Goal: Task Accomplishment & Management: Manage account settings

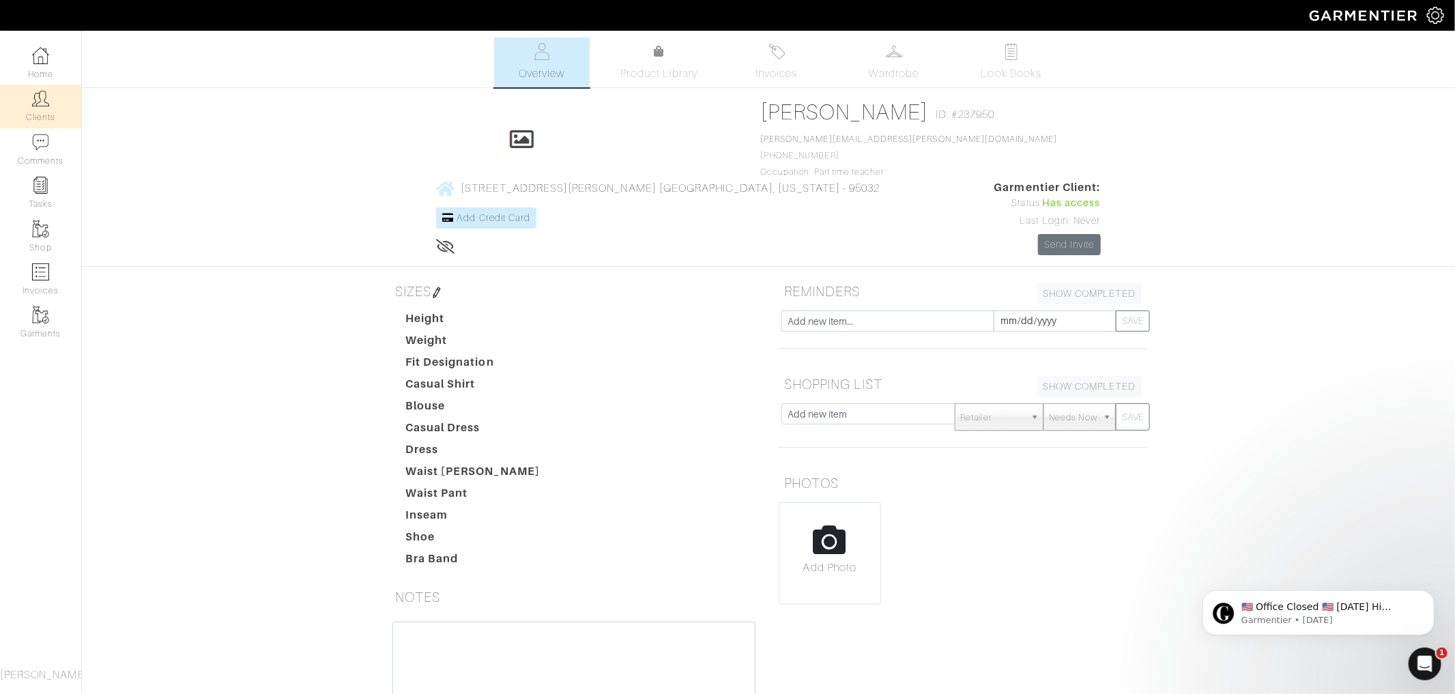
click at [48, 100] on img at bounding box center [40, 98] width 17 height 17
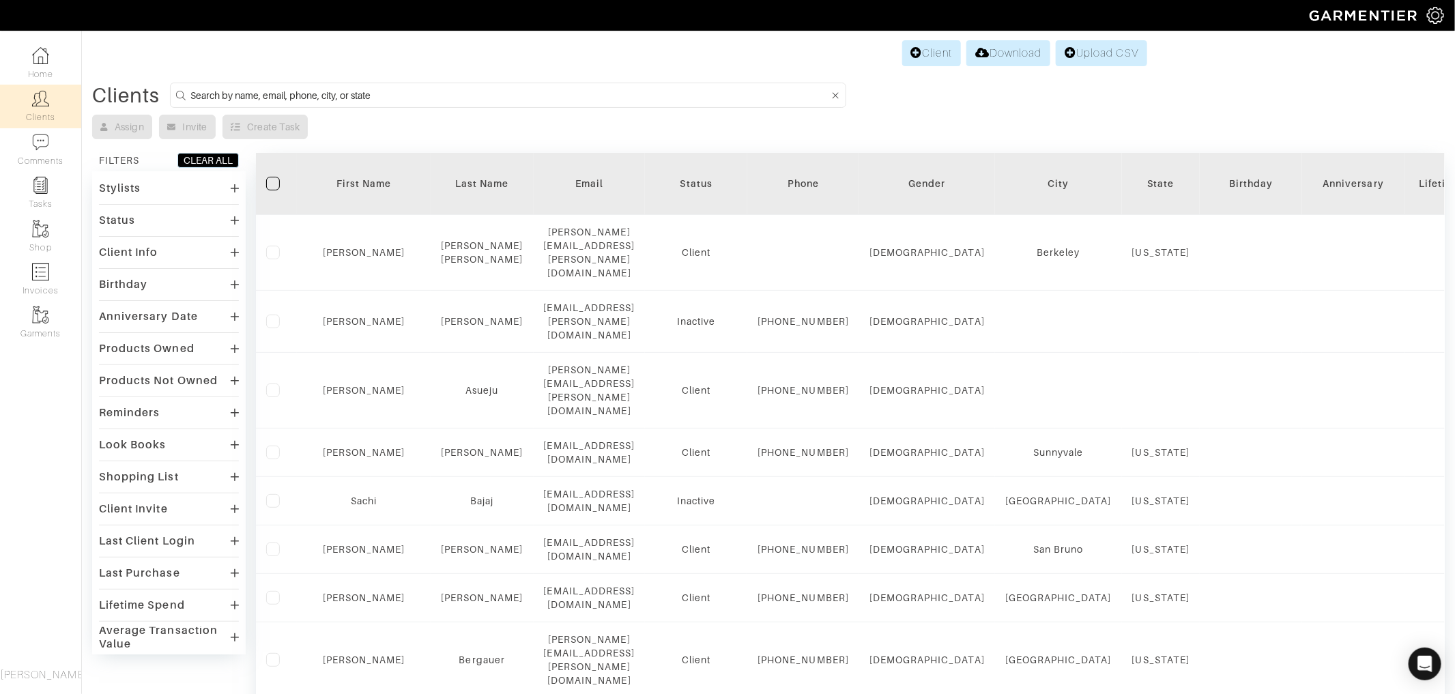
click at [235, 85] on form at bounding box center [508, 95] width 676 height 25
click at [234, 91] on input at bounding box center [509, 95] width 639 height 17
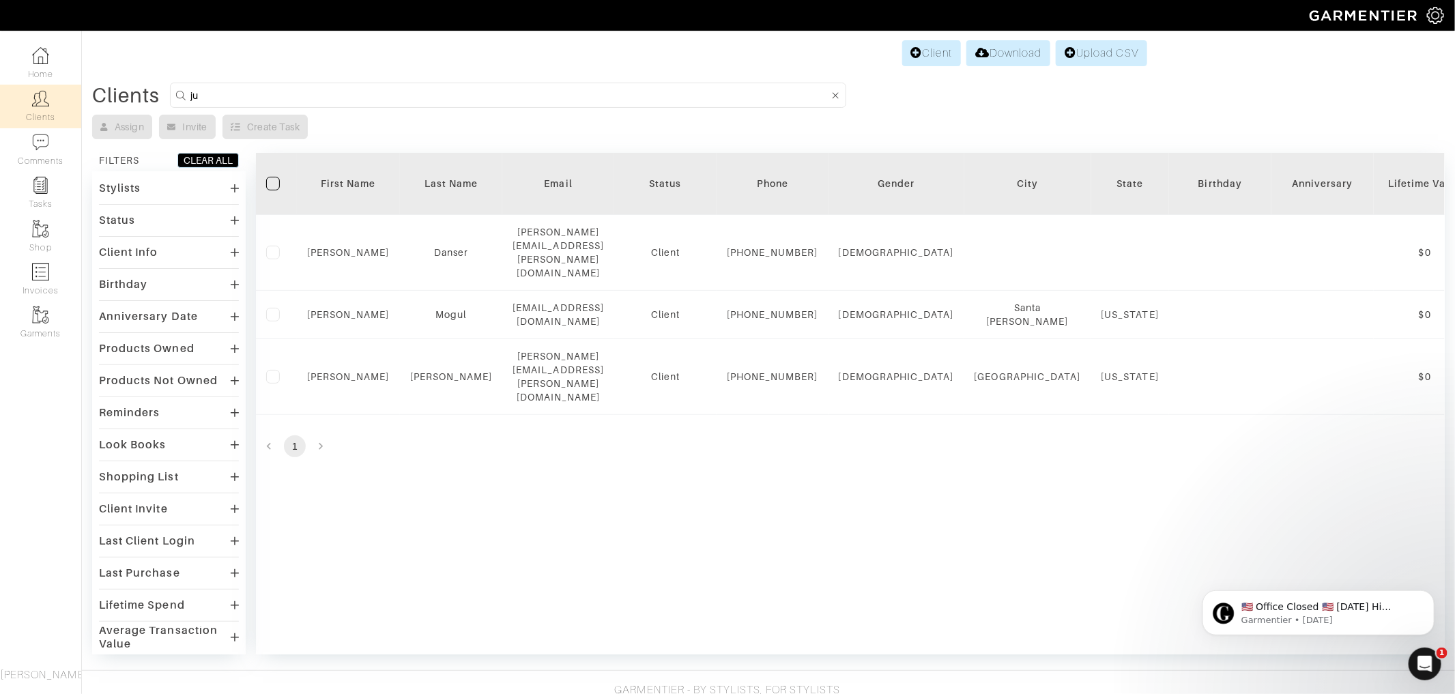
type input "j"
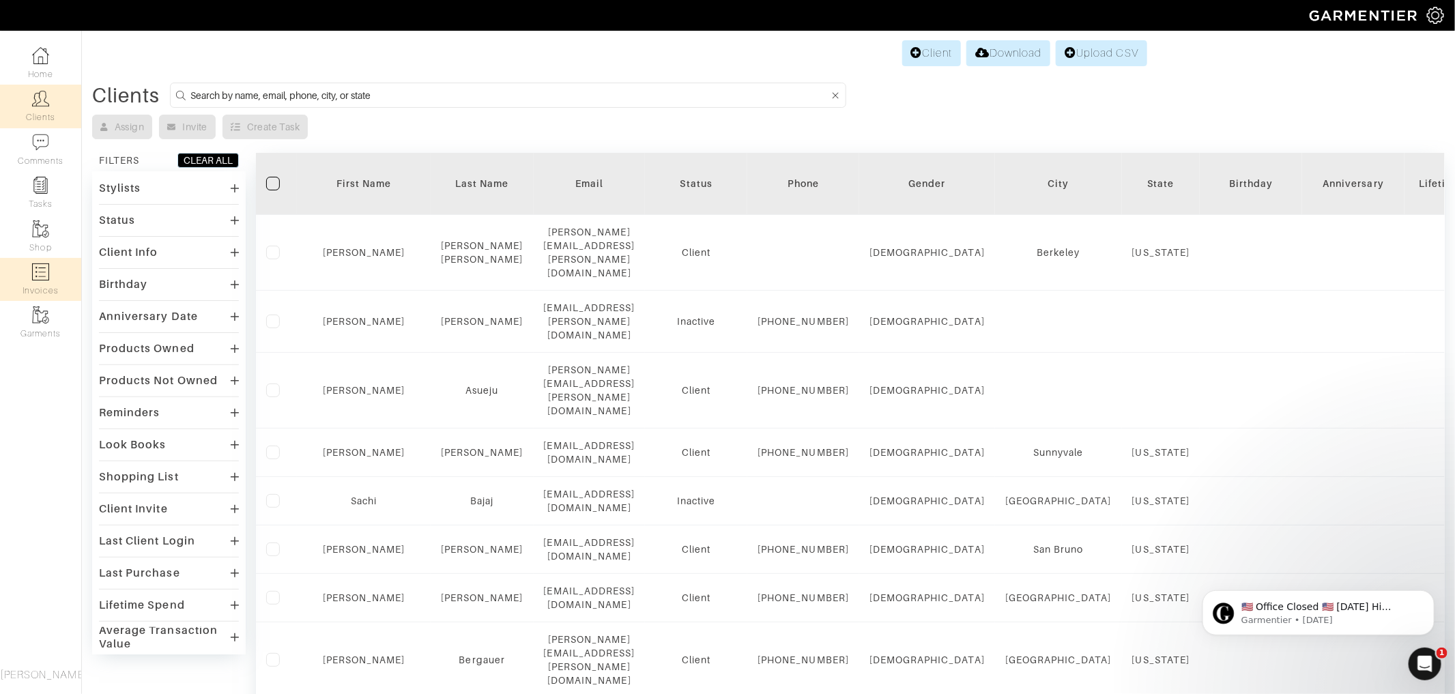
click at [33, 282] on link "Invoices" at bounding box center [40, 279] width 81 height 43
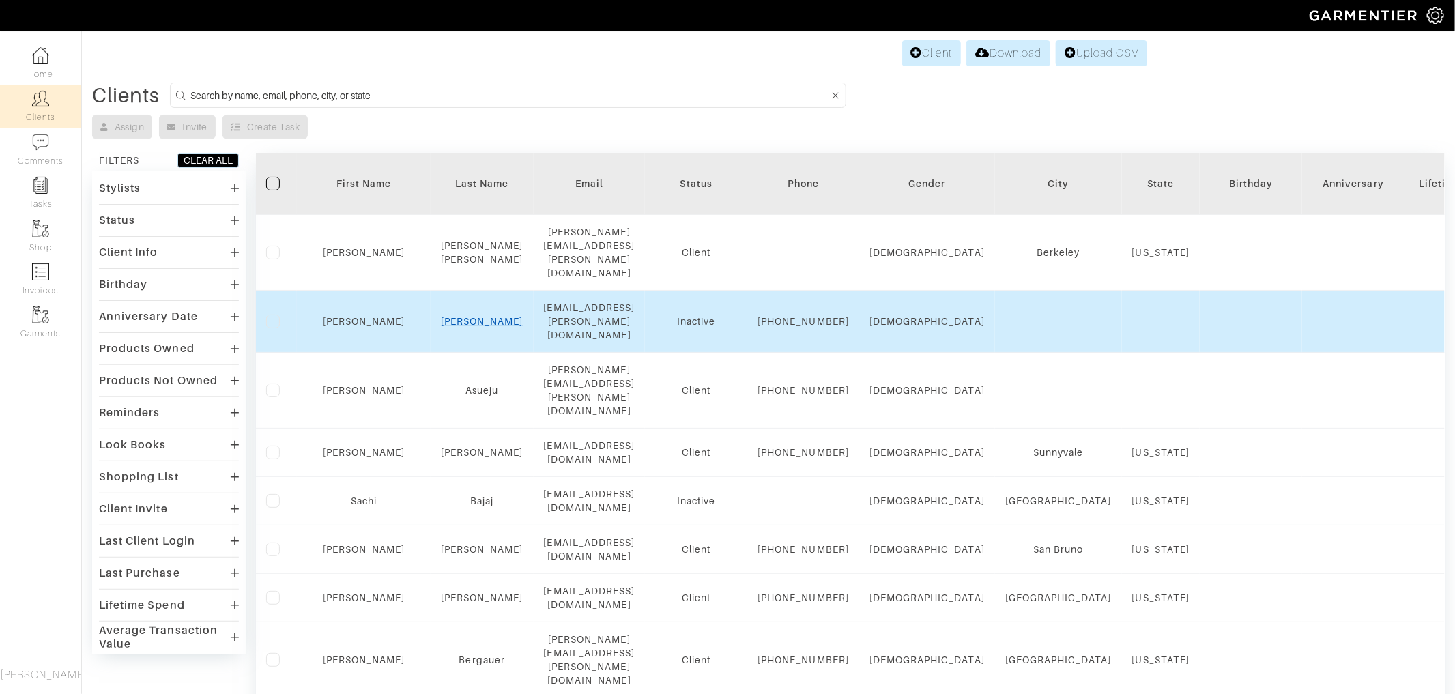
select select
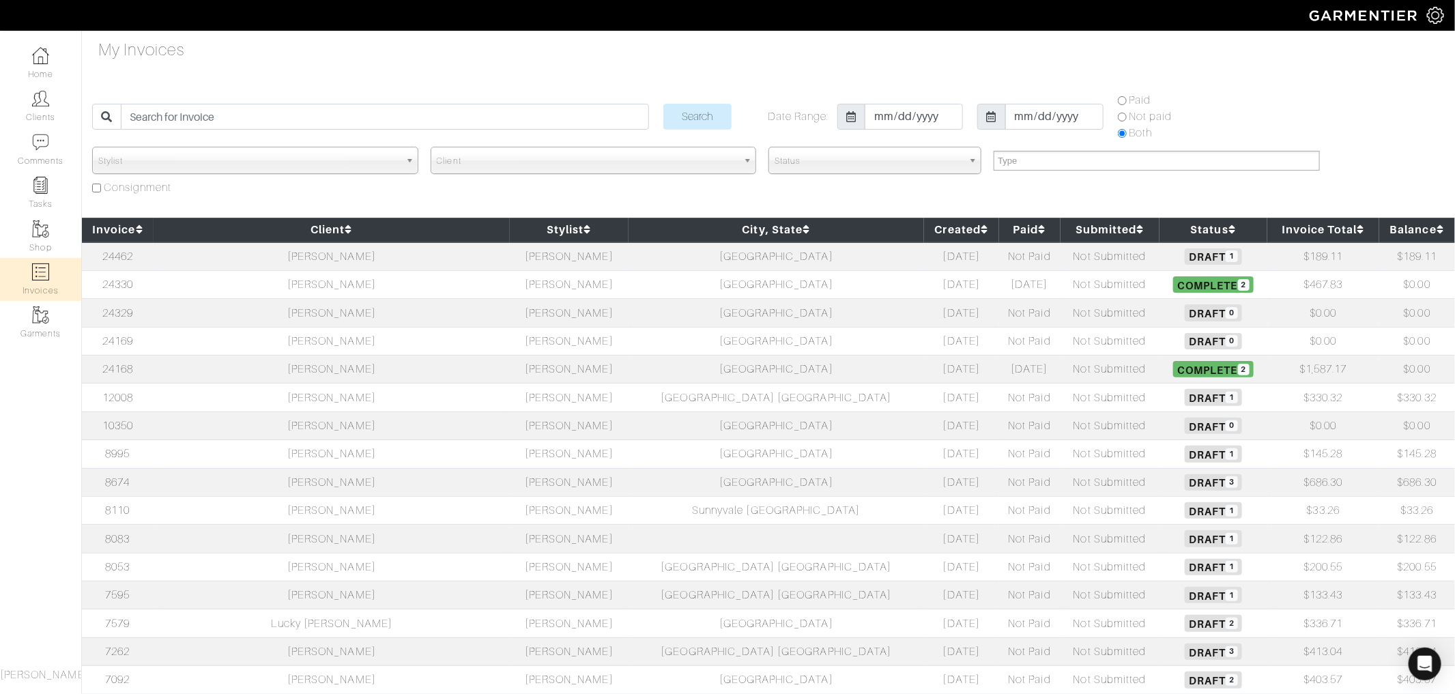
click at [1173, 285] on span "Complete 2" at bounding box center [1213, 284] width 80 height 16
select select
click at [1185, 257] on span "Draft 1" at bounding box center [1213, 256] width 57 height 16
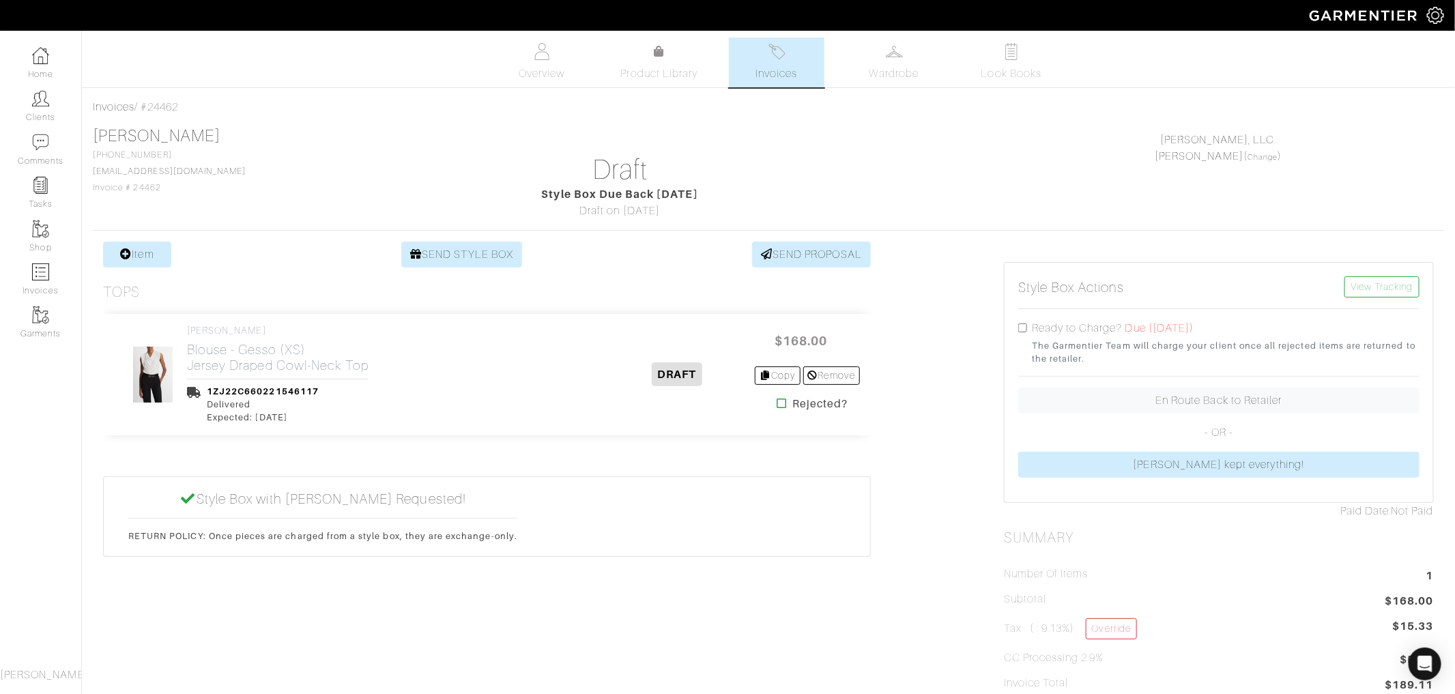
click at [545, 341] on div "VINCE Blouse - Gesso (XS) Jersey Draped Cowl-Neck Top 1ZJ22C660221546117 Delive…" at bounding box center [362, 374] width 496 height 99
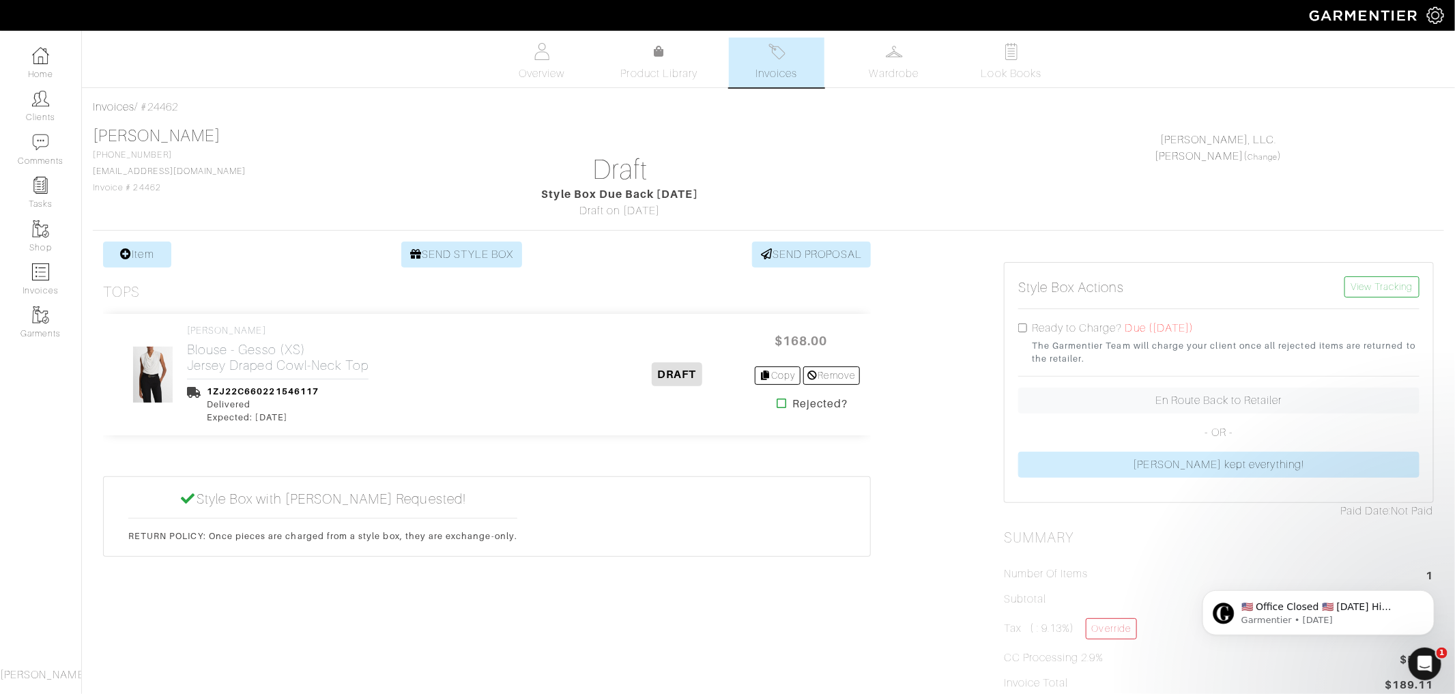
click at [1025, 320] on div "Ready to Charge? Due (09/10/2025) The Garmentier Team will charge your client o…" at bounding box center [1218, 342] width 401 height 45
click at [1018, 325] on div "Style Box Actions View Tracking Ready to Charge? Due (09/10/2025) The Garmentie…" at bounding box center [1219, 383] width 429 height 240
click at [1026, 326] on input "checkbox" at bounding box center [1022, 328] width 9 height 9
checkbox input "true"
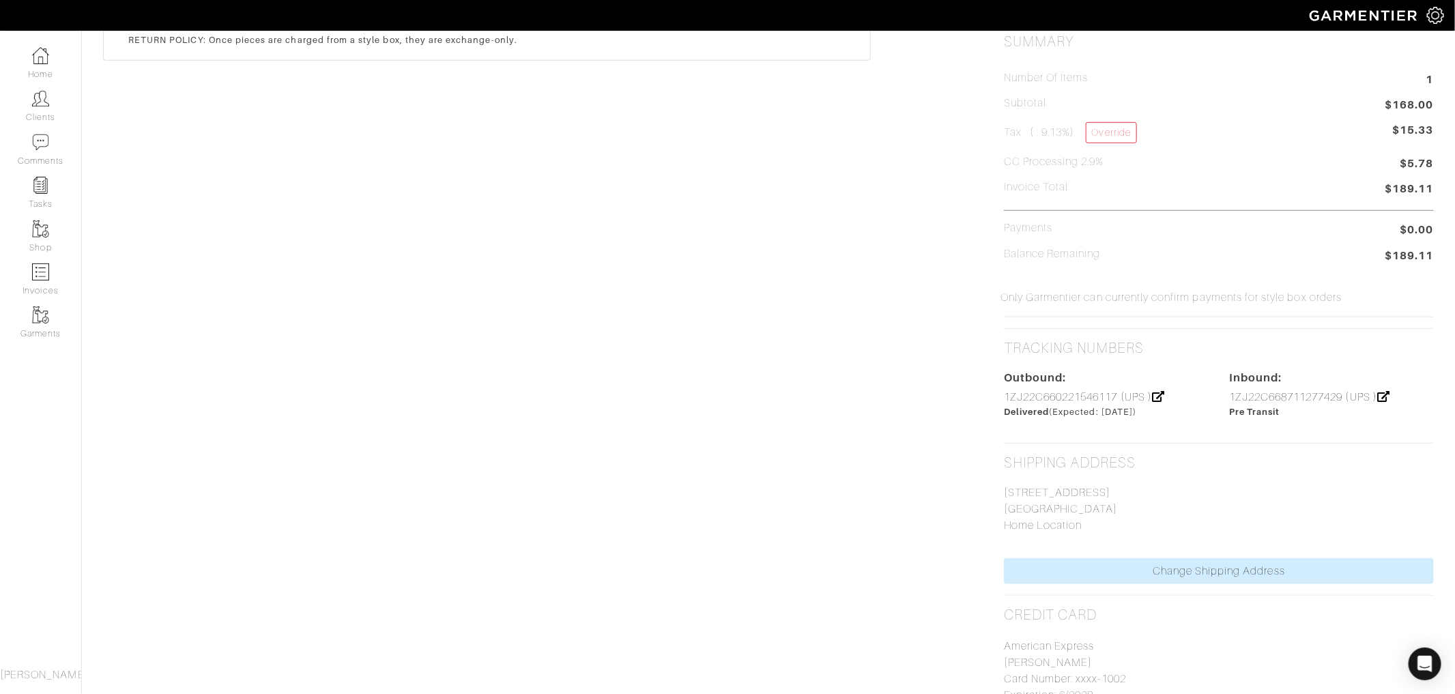
scroll to position [108, 0]
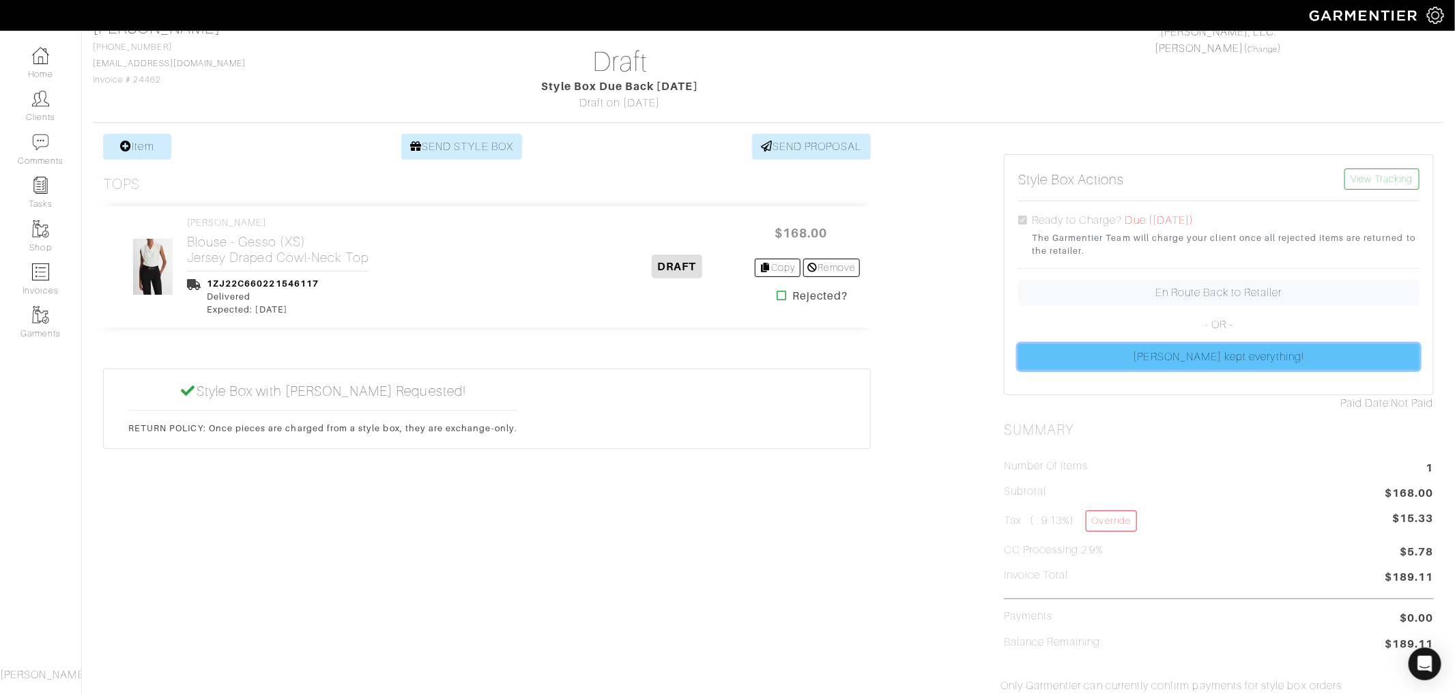
click at [1190, 354] on link "[PERSON_NAME] kept everything!" at bounding box center [1218, 357] width 401 height 26
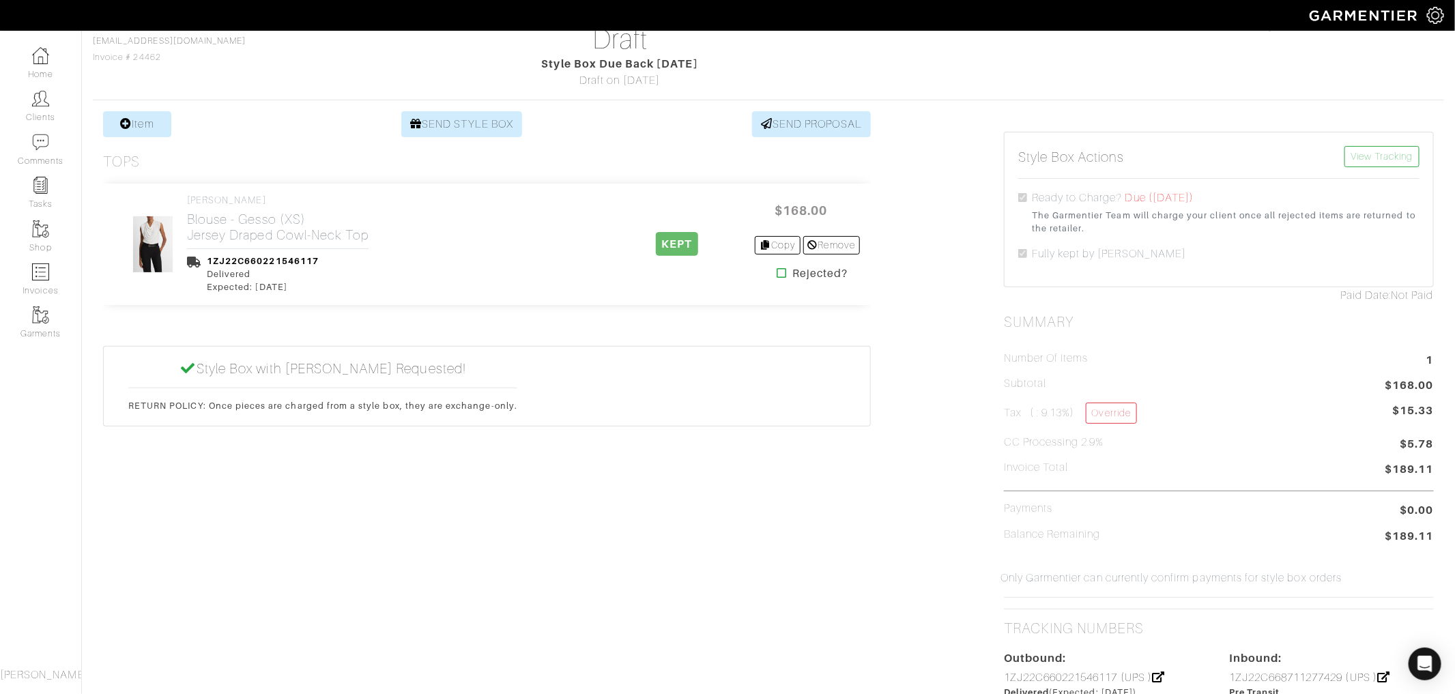
scroll to position [72, 0]
